Goal: Information Seeking & Learning: Learn about a topic

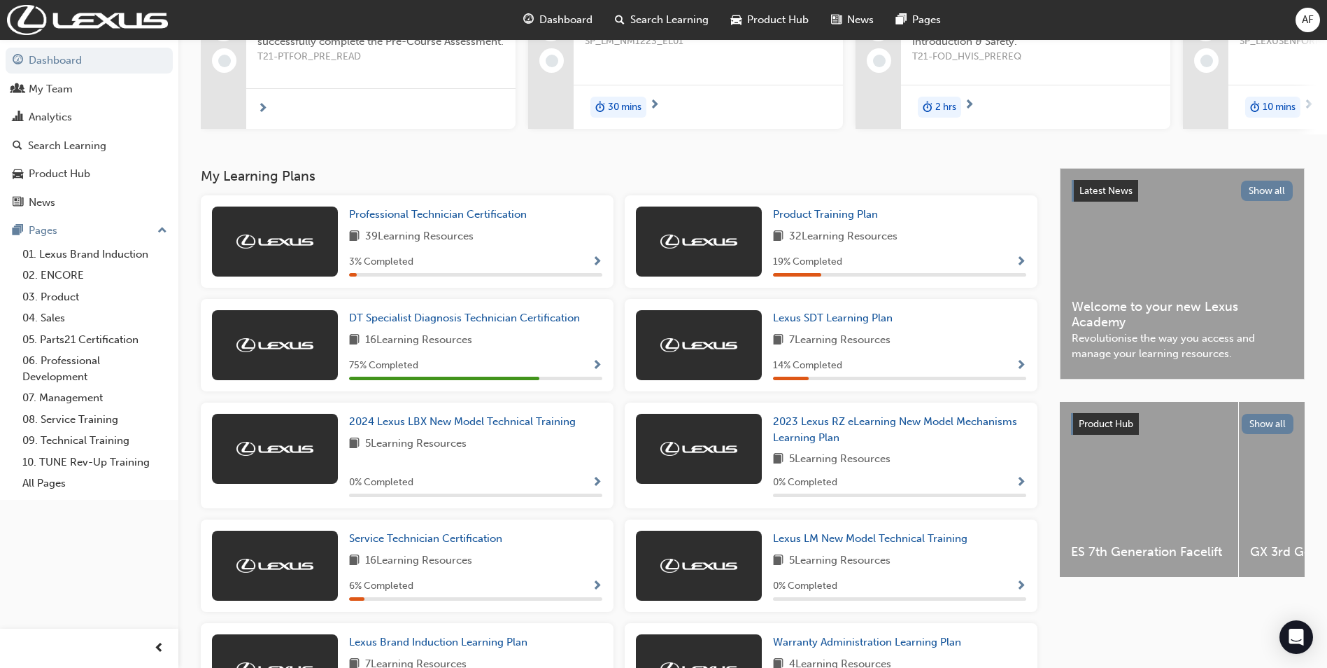
scroll to position [142, 0]
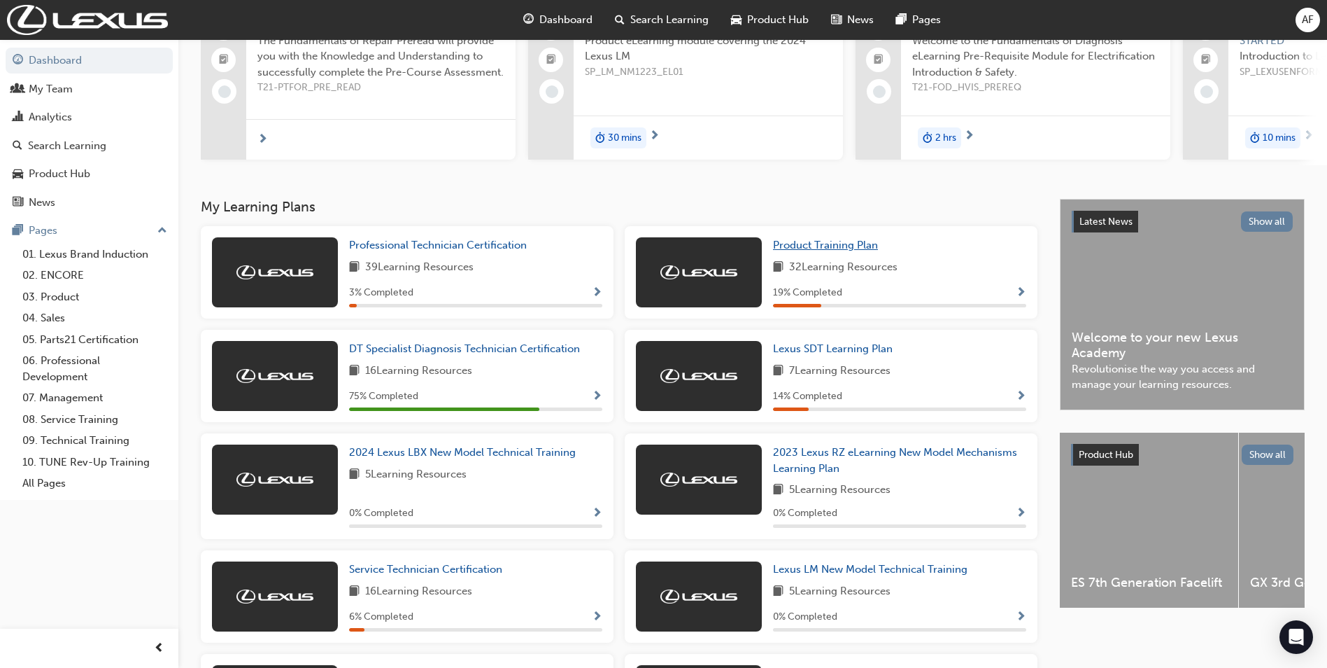
click at [819, 250] on span "Product Training Plan" at bounding box center [825, 245] width 105 height 13
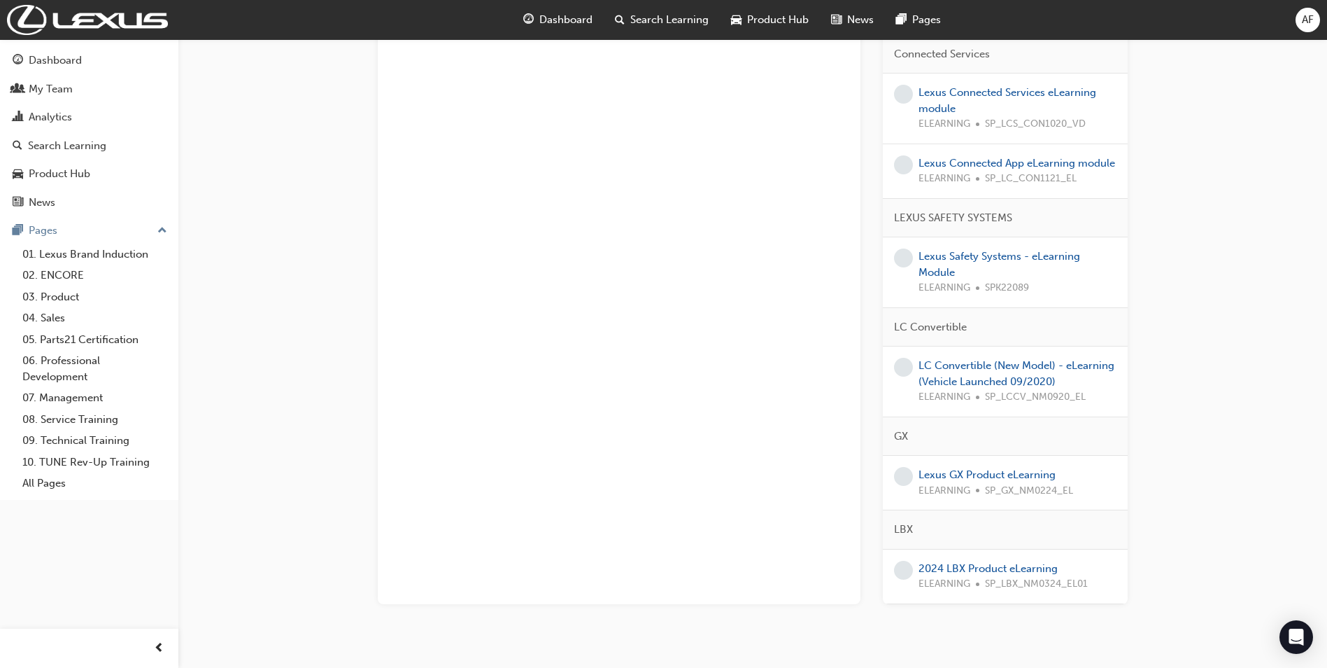
scroll to position [1835, 0]
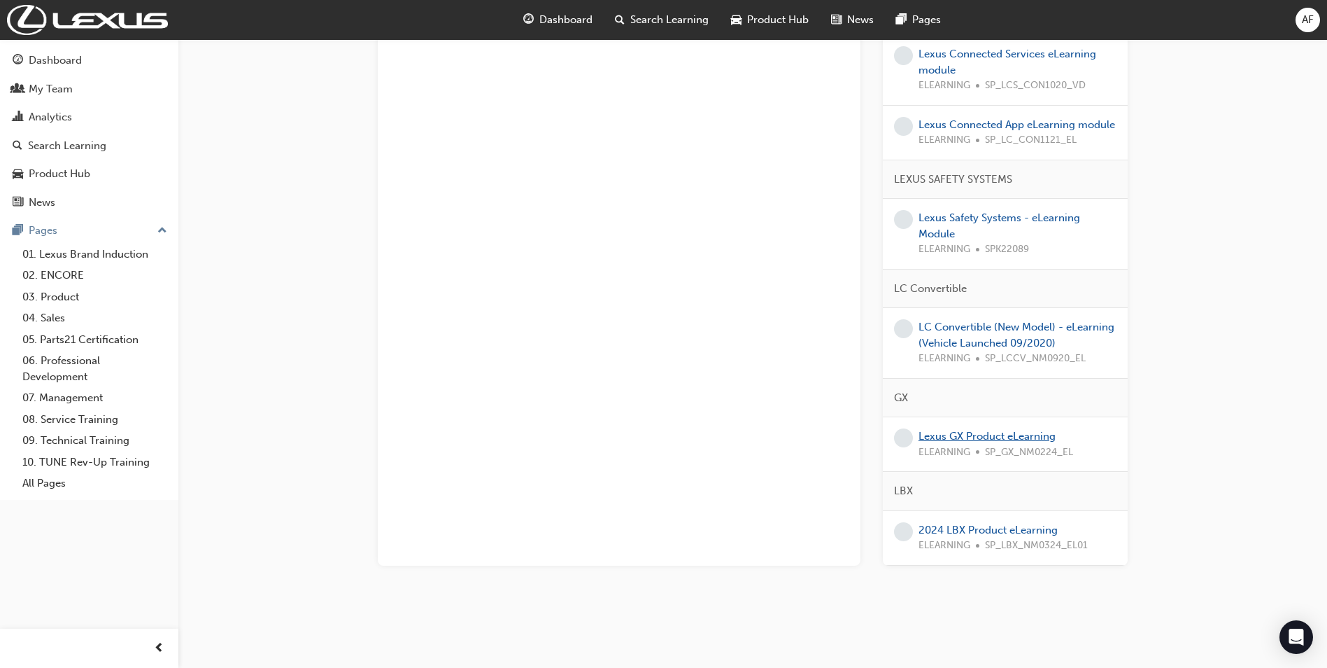
click at [978, 435] on link "Lexus GX Product eLearning" at bounding box center [987, 436] width 137 height 13
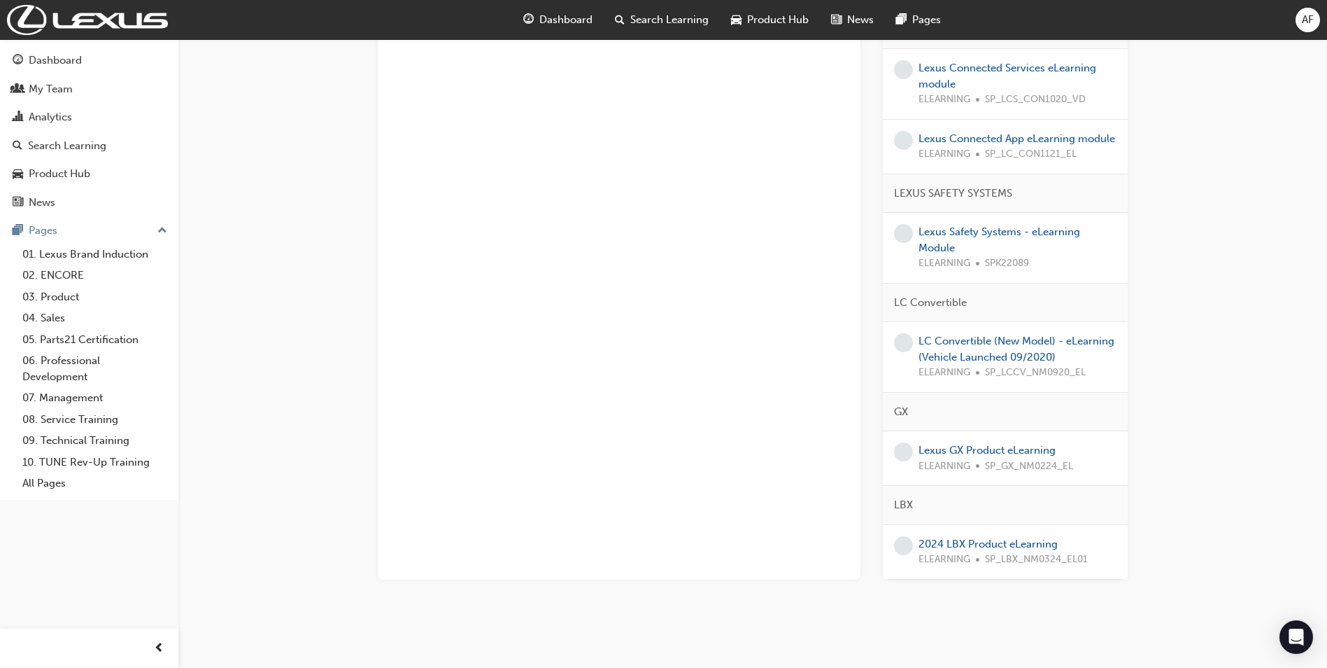
scroll to position [1835, 0]
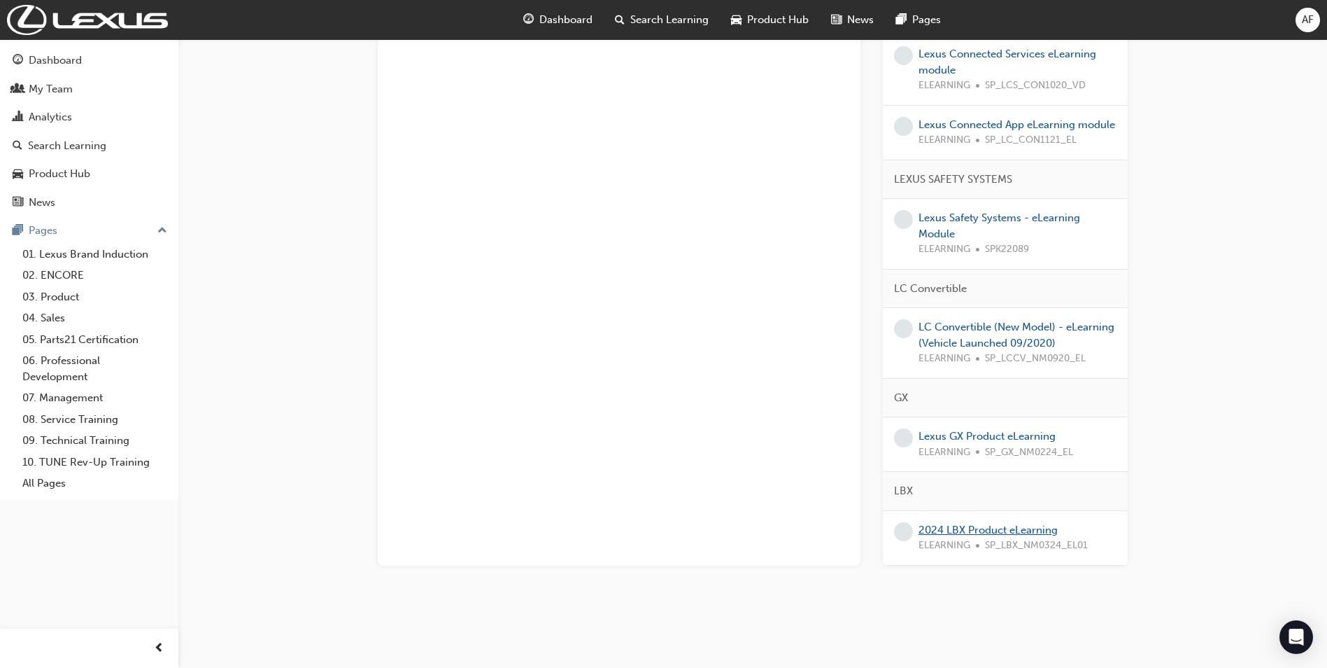
click at [963, 532] on link "2024 LBX Product eLearning" at bounding box center [988, 529] width 139 height 13
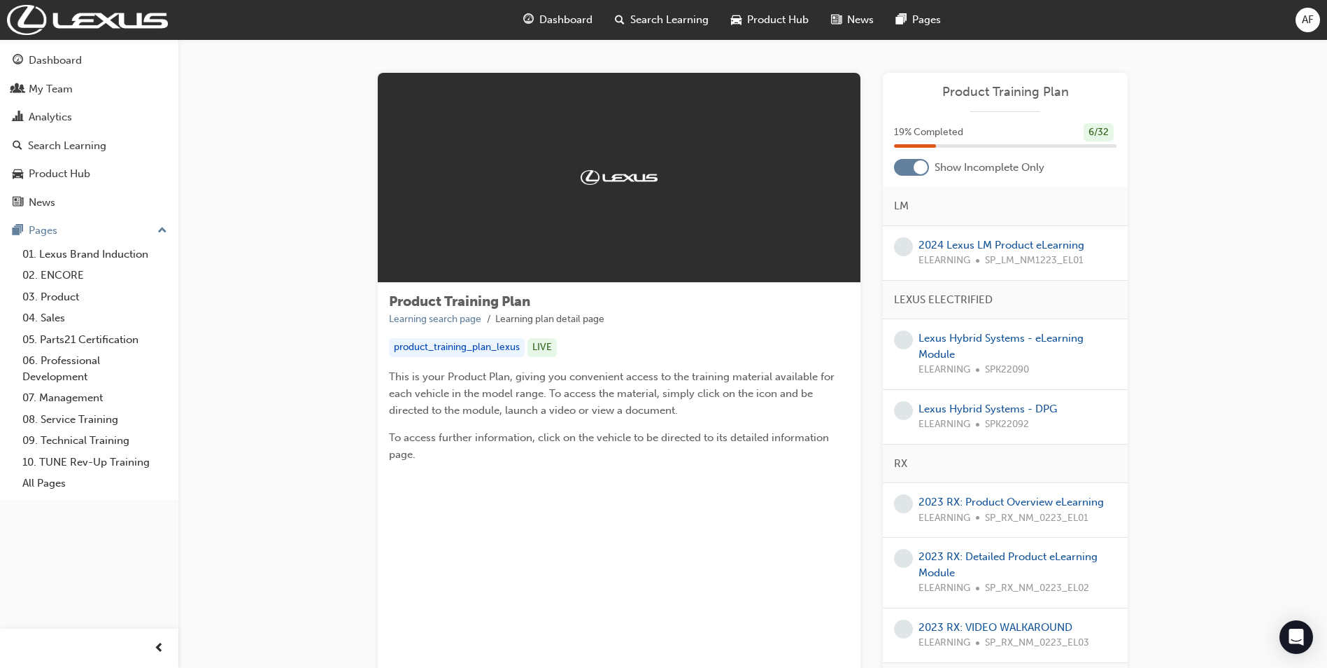
click at [549, 19] on span "Dashboard" at bounding box center [566, 20] width 53 height 16
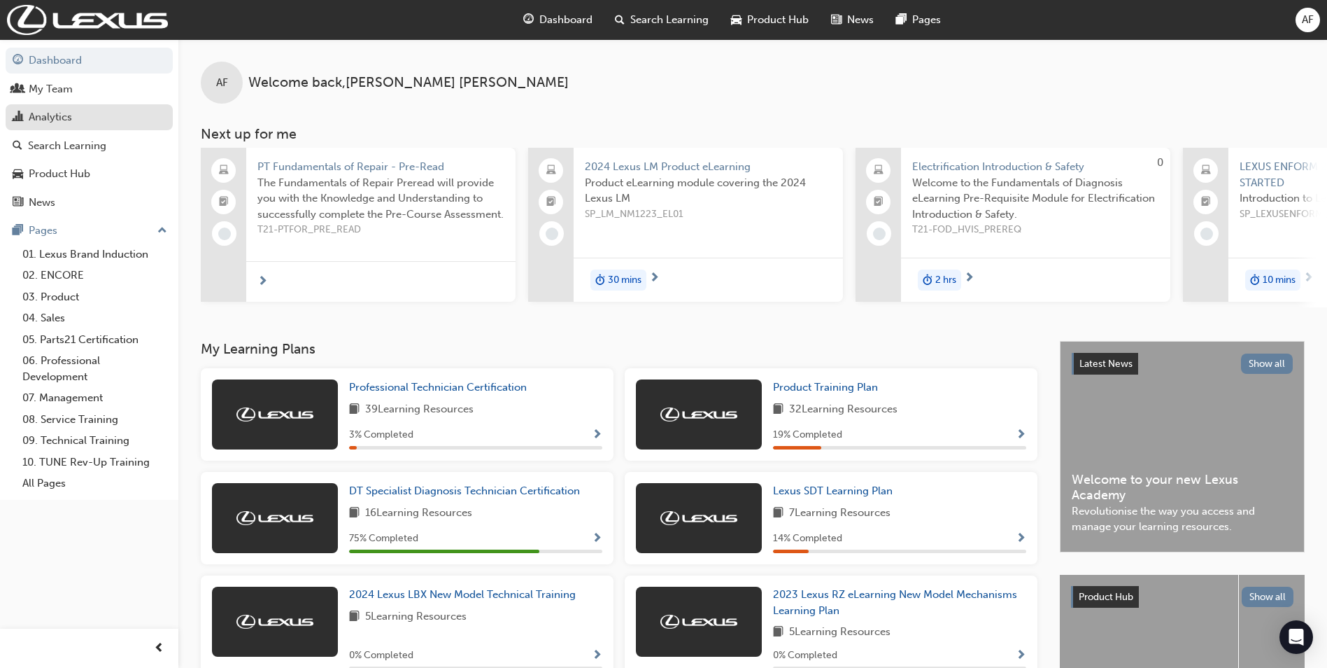
click at [37, 115] on div "Analytics" at bounding box center [50, 117] width 43 height 16
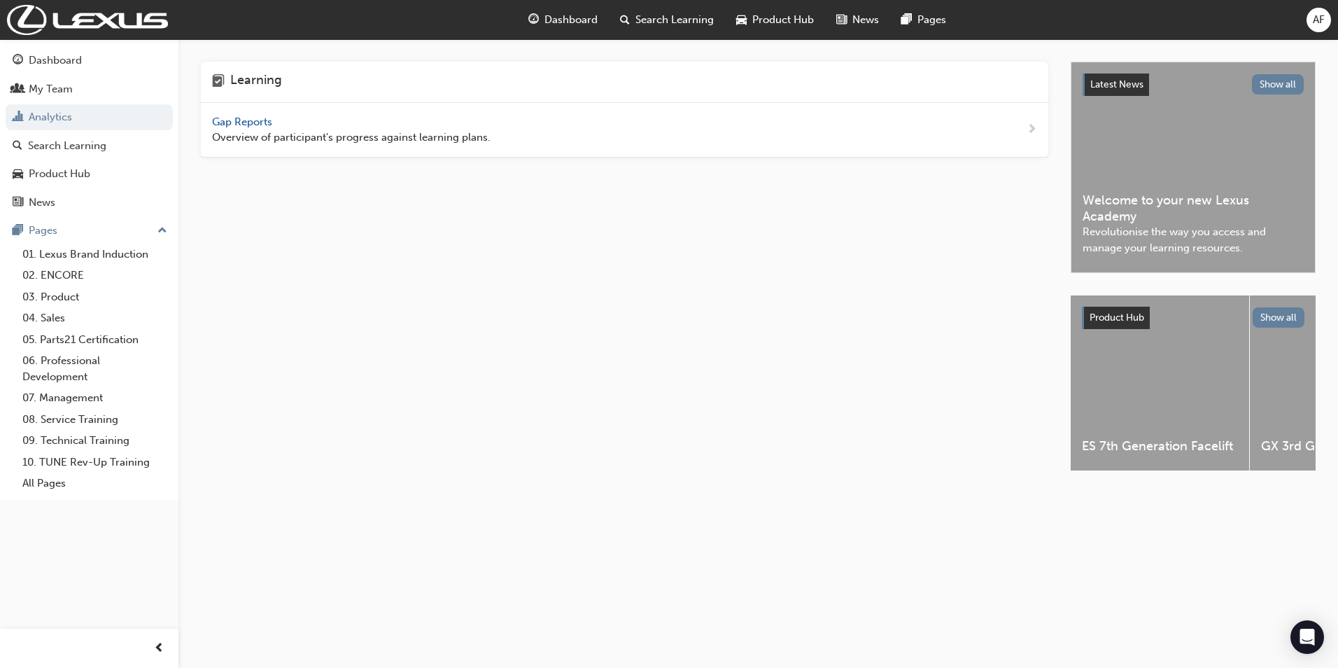
click at [232, 116] on span "Gap Reports" at bounding box center [243, 121] width 63 height 13
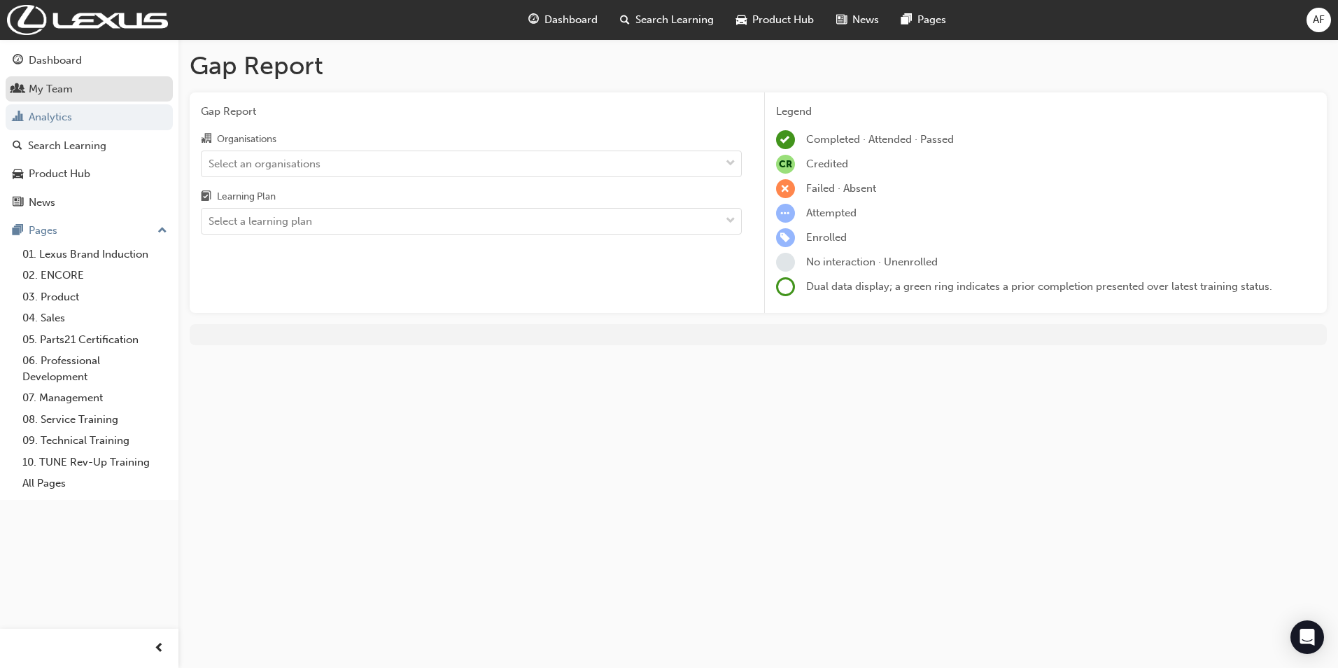
click at [58, 87] on div "My Team" at bounding box center [51, 89] width 44 height 16
click at [69, 88] on div "My Team" at bounding box center [51, 89] width 44 height 16
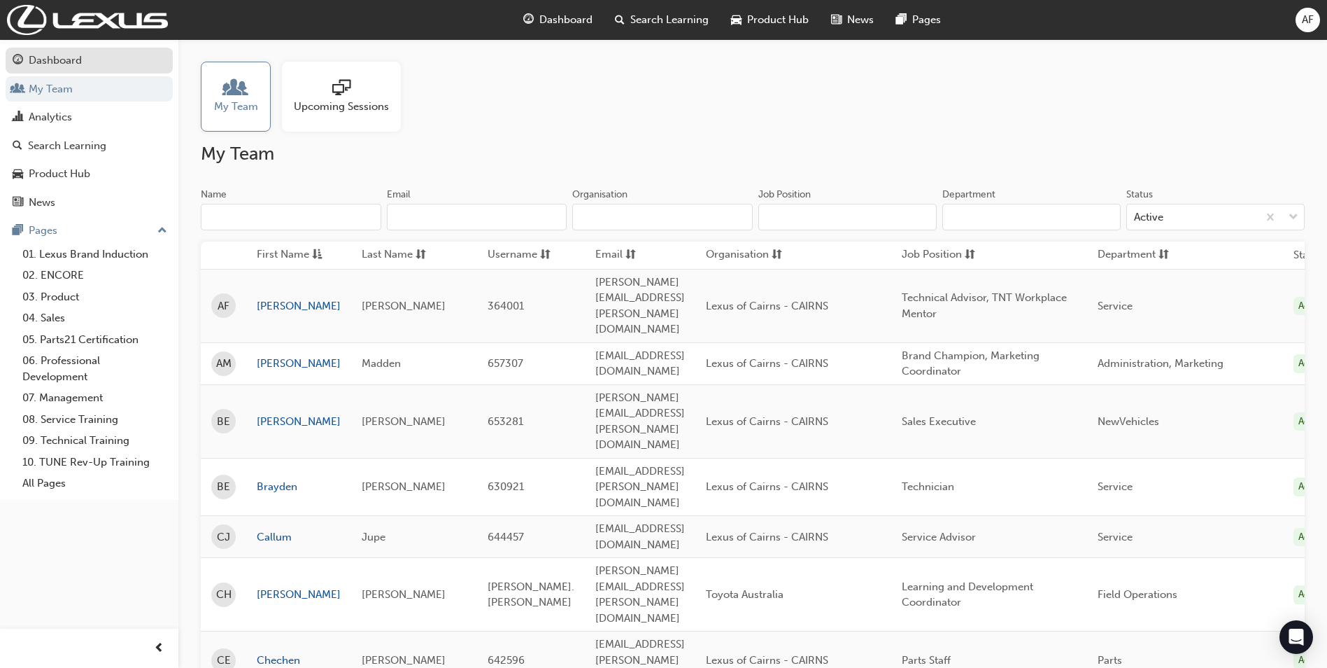
click at [54, 63] on div "Dashboard" at bounding box center [55, 60] width 53 height 16
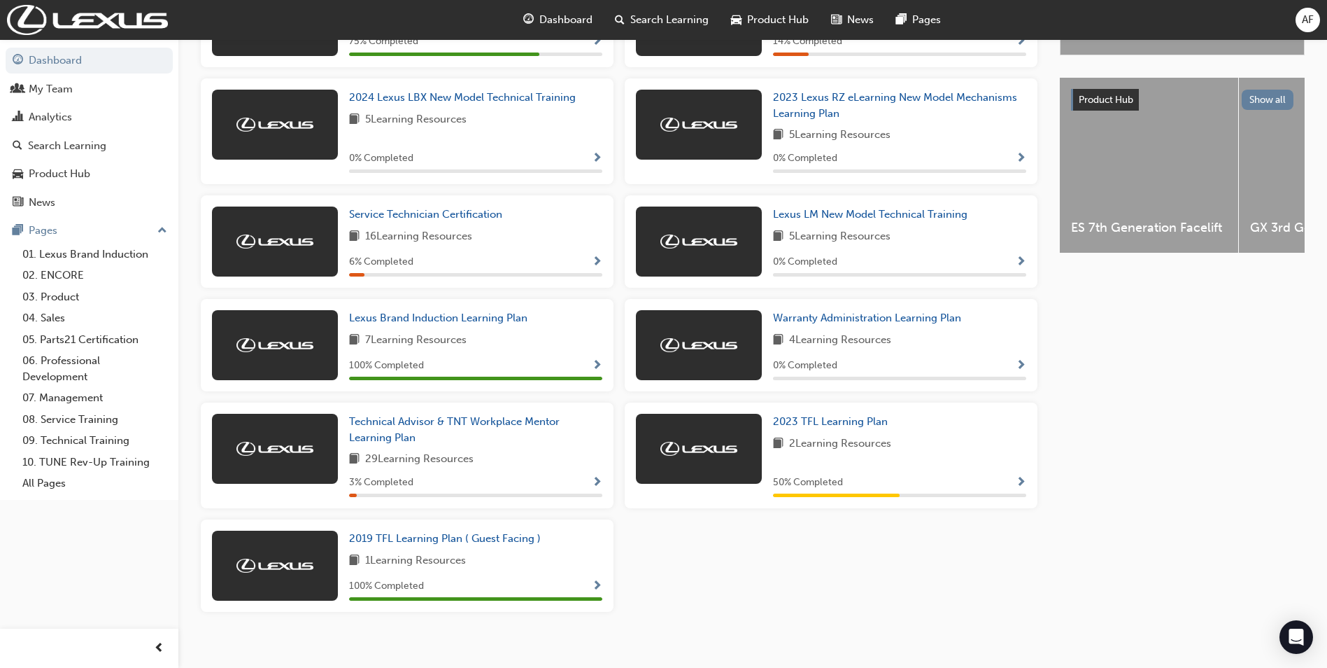
scroll to position [515, 0]
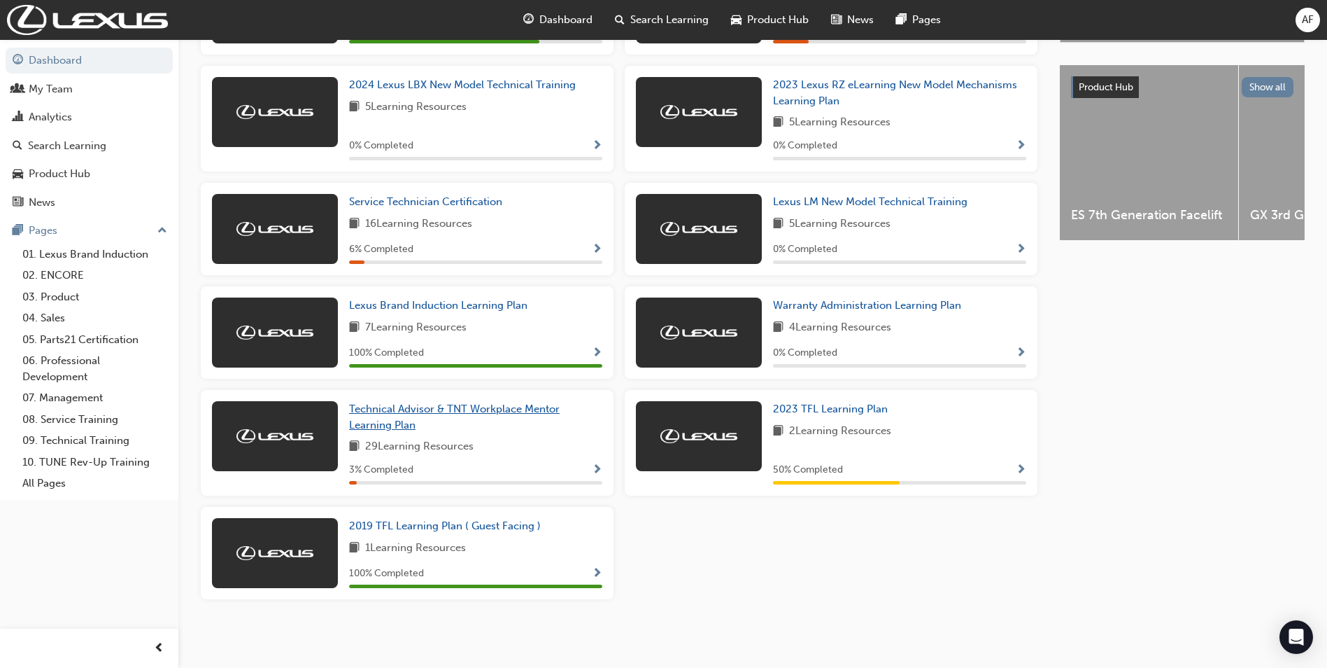
click at [447, 427] on link "Technical Advisor & TNT Workplace Mentor Learning Plan" at bounding box center [475, 416] width 253 height 31
